Goal: Information Seeking & Learning: Check status

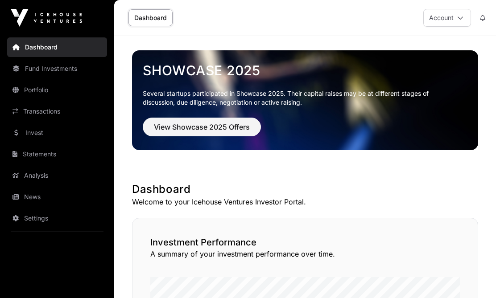
click at [51, 68] on link "Fund Investments" at bounding box center [57, 69] width 100 height 20
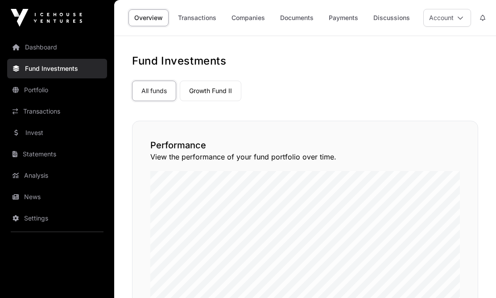
click at [351, 21] on link "Payments" at bounding box center [343, 17] width 41 height 17
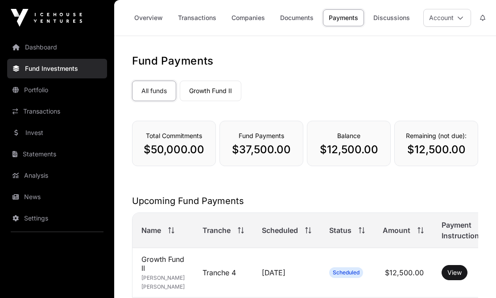
click at [204, 15] on link "Transactions" at bounding box center [197, 17] width 50 height 17
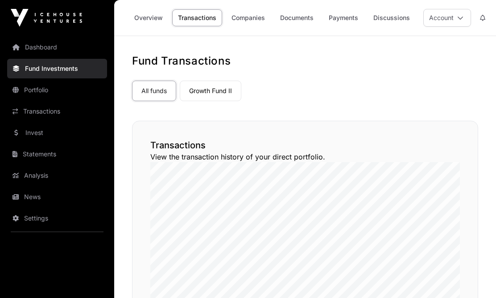
click at [202, 15] on link "Transactions" at bounding box center [197, 17] width 50 height 17
click at [249, 12] on link "Companies" at bounding box center [248, 17] width 45 height 17
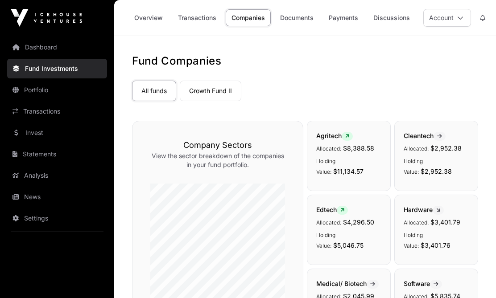
click at [252, 17] on link "Companies" at bounding box center [248, 17] width 45 height 17
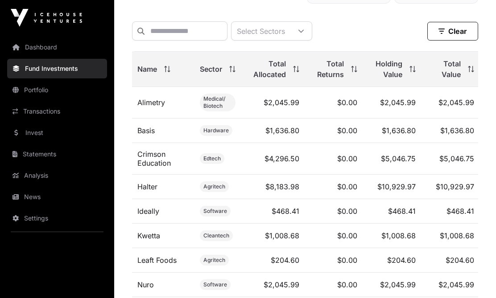
scroll to position [337, 0]
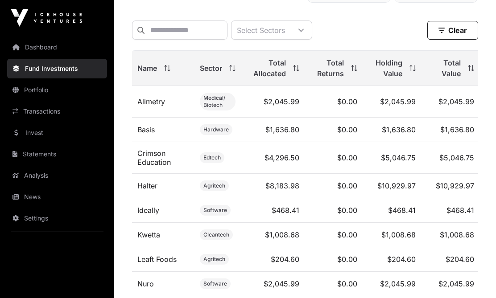
click at [29, 92] on link "Portfolio" at bounding box center [57, 90] width 100 height 20
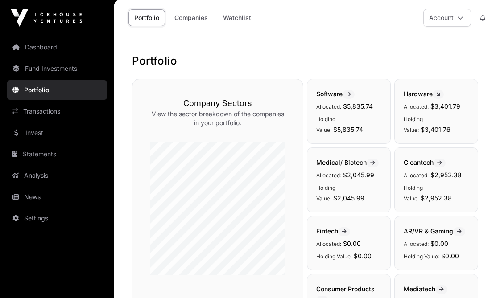
click at [242, 14] on link "Watchlist" at bounding box center [237, 17] width 40 height 17
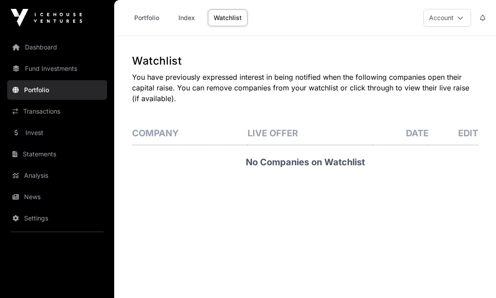
click at [190, 14] on link "Index" at bounding box center [187, 17] width 36 height 17
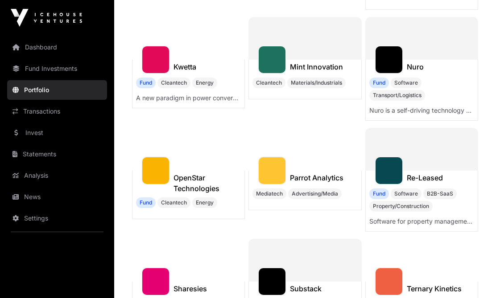
scroll to position [582, 0]
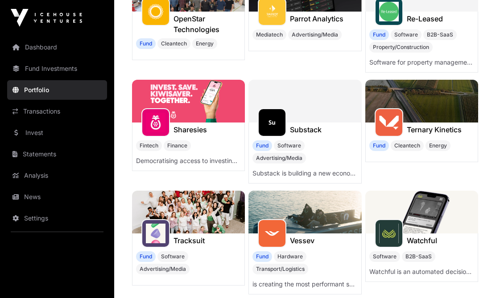
click at [195, 135] on h1 "Sharesies" at bounding box center [190, 129] width 33 height 11
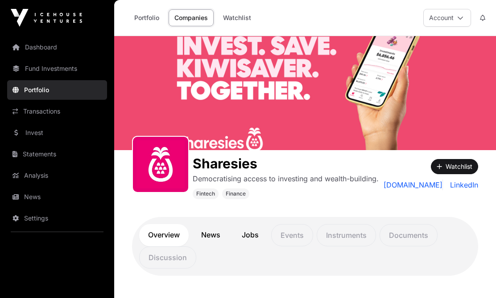
click at [45, 109] on link "Transactions" at bounding box center [57, 112] width 100 height 20
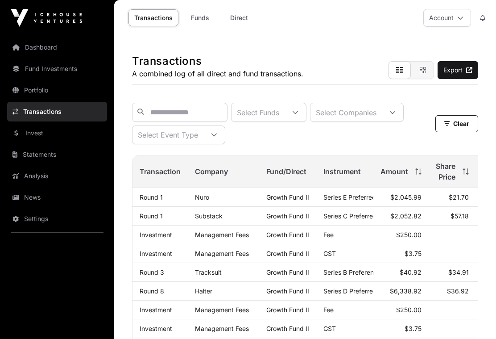
click at [238, 12] on link "Direct" at bounding box center [239, 17] width 36 height 17
